Goal: Transaction & Acquisition: Purchase product/service

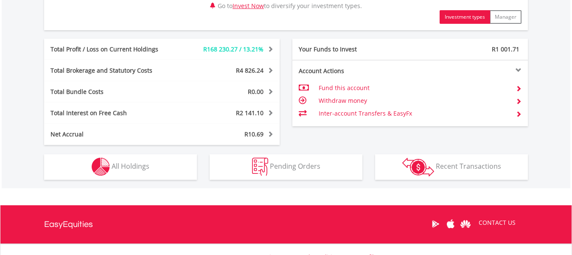
scroll to position [477, 0]
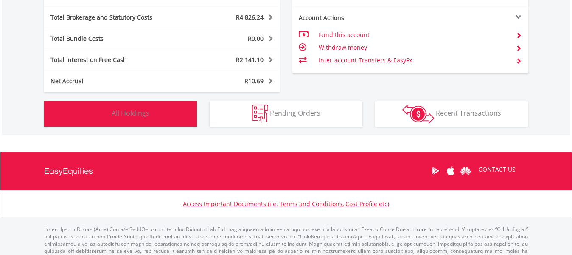
click at [160, 116] on button "Holdings All Holdings" at bounding box center [120, 113] width 153 height 25
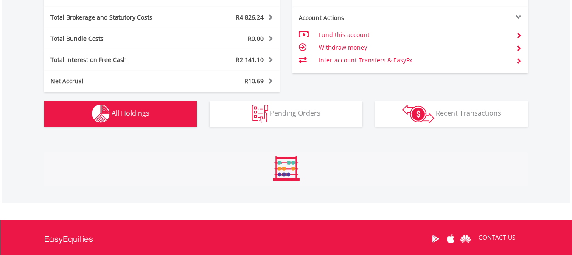
scroll to position [629, 0]
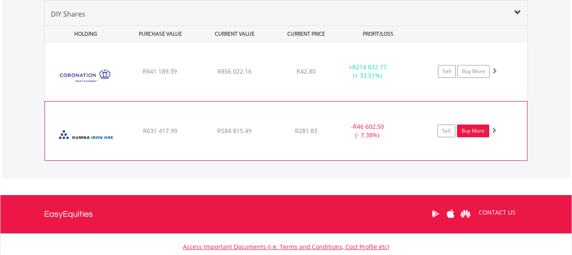
click at [476, 130] on link "Buy More" at bounding box center [473, 130] width 32 height 13
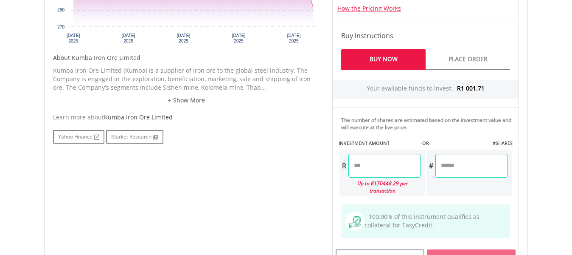
scroll to position [424, 0]
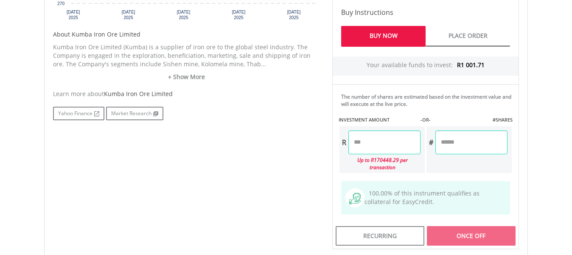
click at [377, 144] on input "number" at bounding box center [384, 142] width 72 height 24
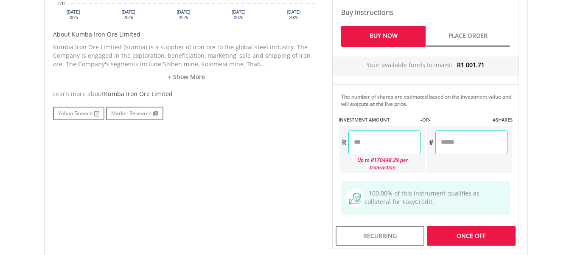
type input "*******"
type input "******"
click at [488, 227] on div "Last Updated Price: 15-min. Delay* Price Update Cost: 2 Credits Request A Price…" at bounding box center [425, 59] width 199 height 378
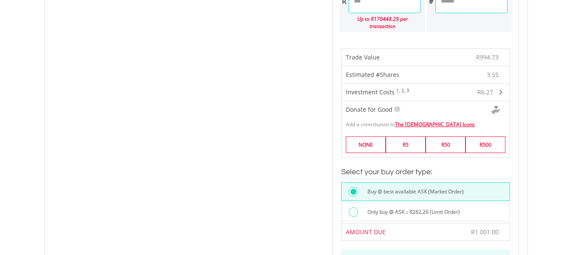
scroll to position [583, 0]
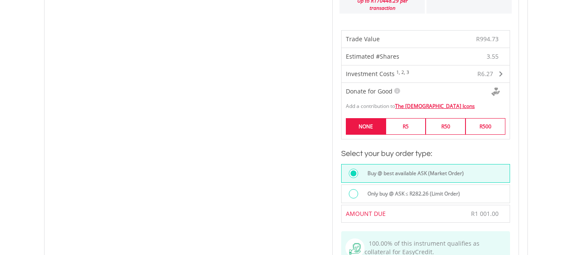
click at [368, 121] on label "NONE" at bounding box center [366, 126] width 40 height 17
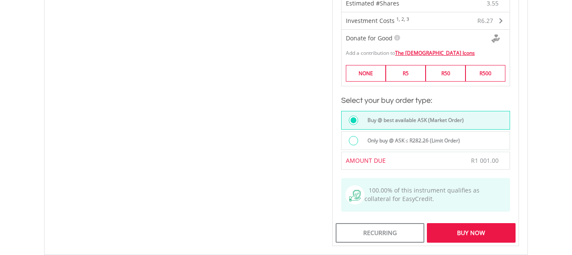
click at [493, 227] on div "Buy Now" at bounding box center [471, 233] width 89 height 20
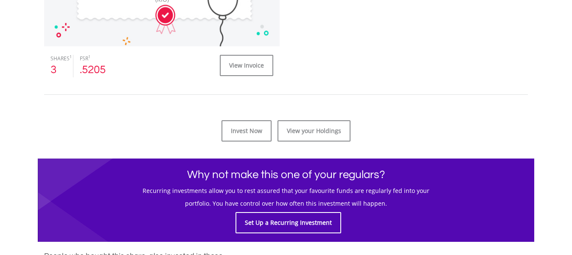
scroll to position [371, 0]
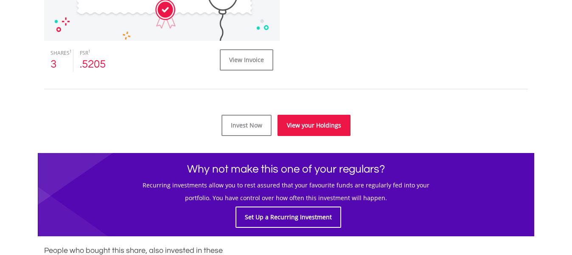
click at [317, 121] on link "View your Holdings" at bounding box center [314, 125] width 73 height 21
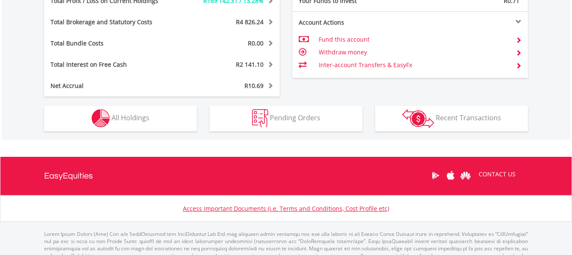
scroll to position [477, 0]
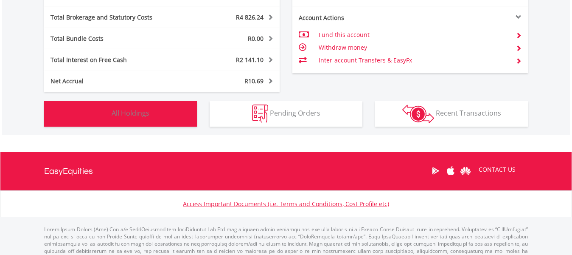
click at [164, 116] on button "Holdings All Holdings" at bounding box center [120, 113] width 153 height 25
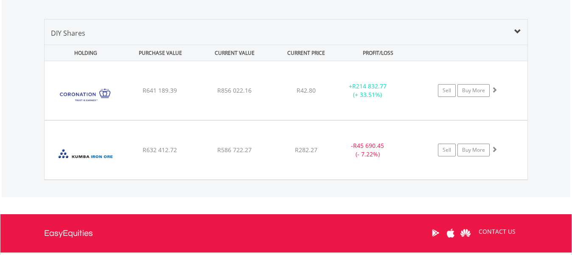
scroll to position [629, 0]
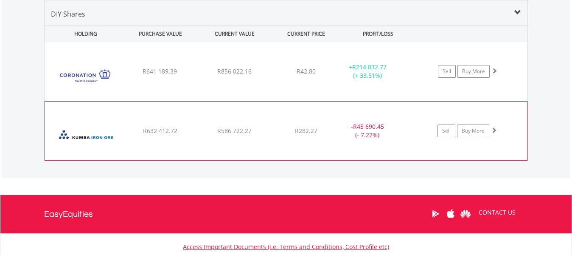
click at [87, 136] on img at bounding box center [85, 135] width 73 height 46
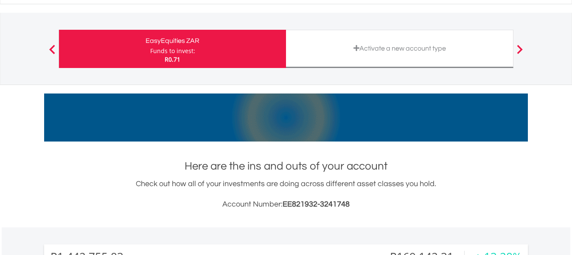
scroll to position [0, 0]
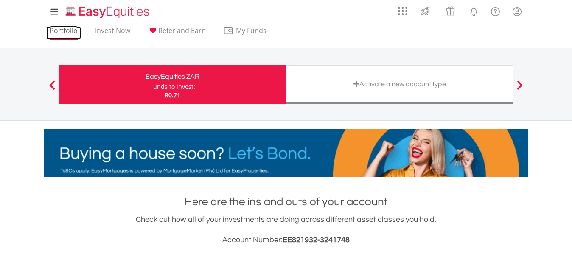
click at [60, 28] on link "Portfolio" at bounding box center [63, 32] width 35 height 13
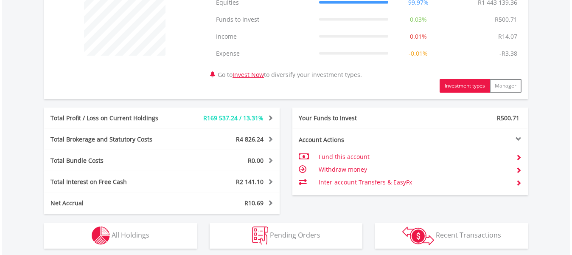
scroll to position [424, 0]
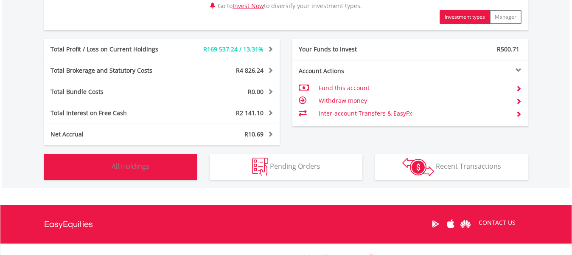
click at [155, 169] on button "Holdings All Holdings" at bounding box center [120, 166] width 153 height 25
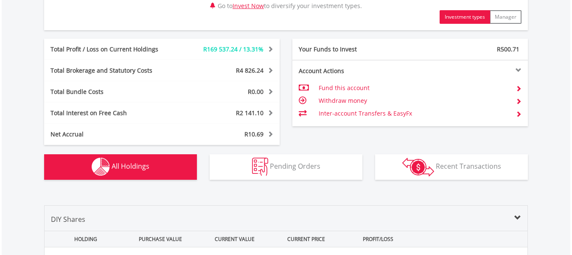
scroll to position [629, 0]
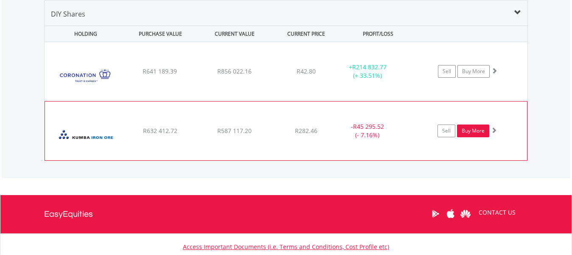
click at [471, 129] on link "Buy More" at bounding box center [473, 130] width 32 height 13
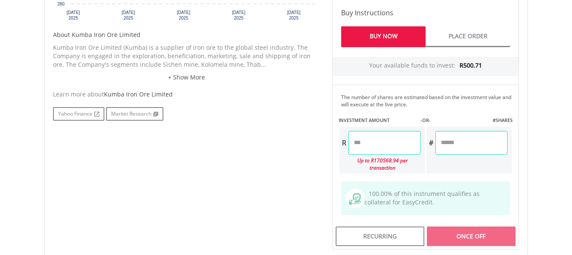
scroll to position [424, 0]
click at [372, 144] on input "number" at bounding box center [384, 142] width 72 height 24
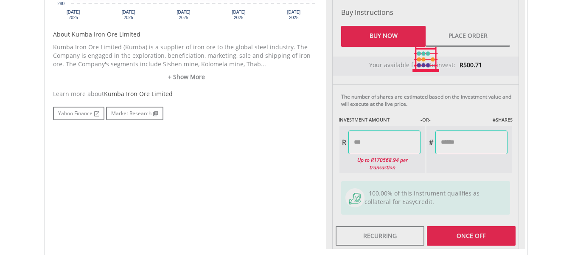
type input "******"
click at [491, 224] on div "Last Updated Price: 15-min. Delay* Price Update Cost: 2 Credits Request A Price…" at bounding box center [425, 59] width 199 height 378
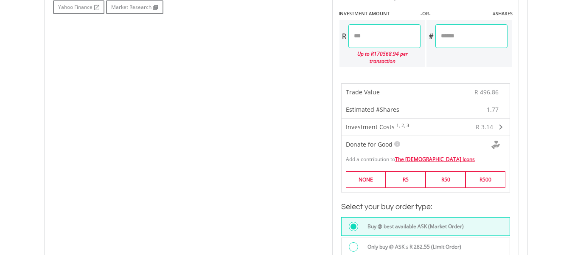
scroll to position [583, 0]
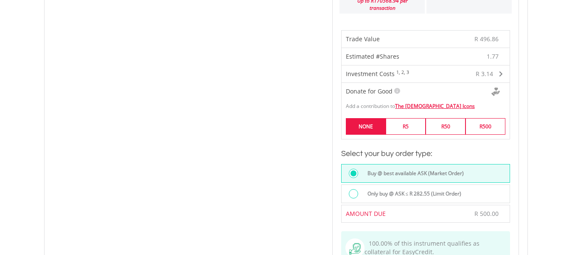
click at [376, 118] on label "NONE" at bounding box center [366, 126] width 40 height 17
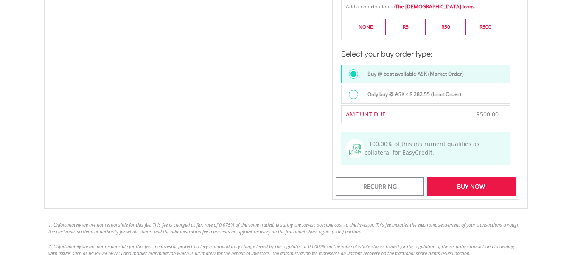
scroll to position [690, 0]
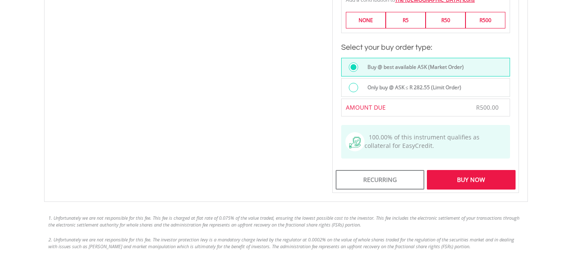
click at [476, 171] on div "Buy Now" at bounding box center [471, 180] width 89 height 20
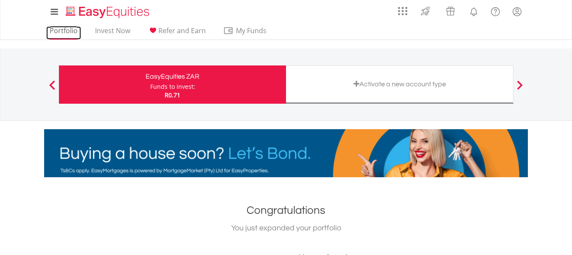
click at [64, 33] on link "Portfolio" at bounding box center [63, 32] width 35 height 13
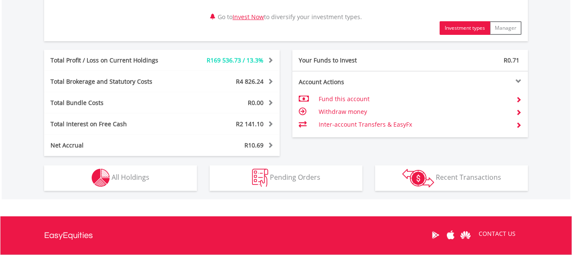
scroll to position [391, 0]
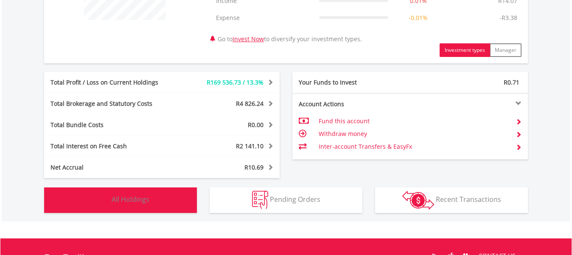
click at [176, 200] on button "Holdings All Holdings" at bounding box center [120, 199] width 153 height 25
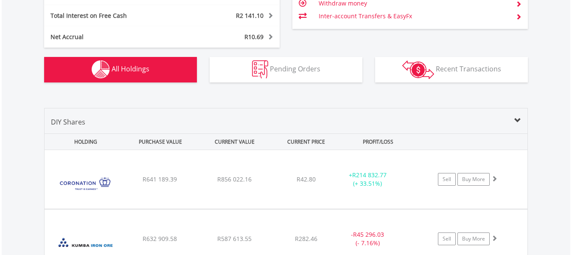
scroll to position [629, 0]
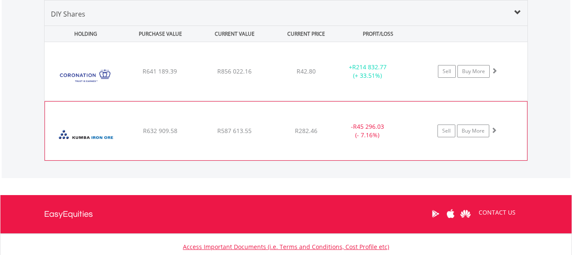
click at [496, 131] on span at bounding box center [494, 130] width 6 height 6
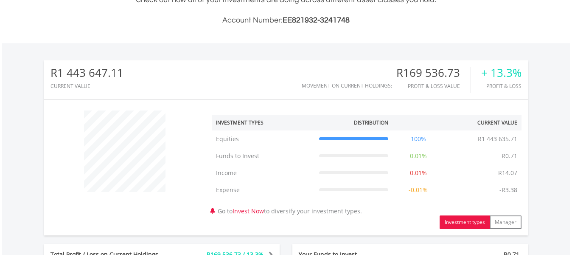
scroll to position [152, 0]
